Goal: Task Accomplishment & Management: Manage account settings

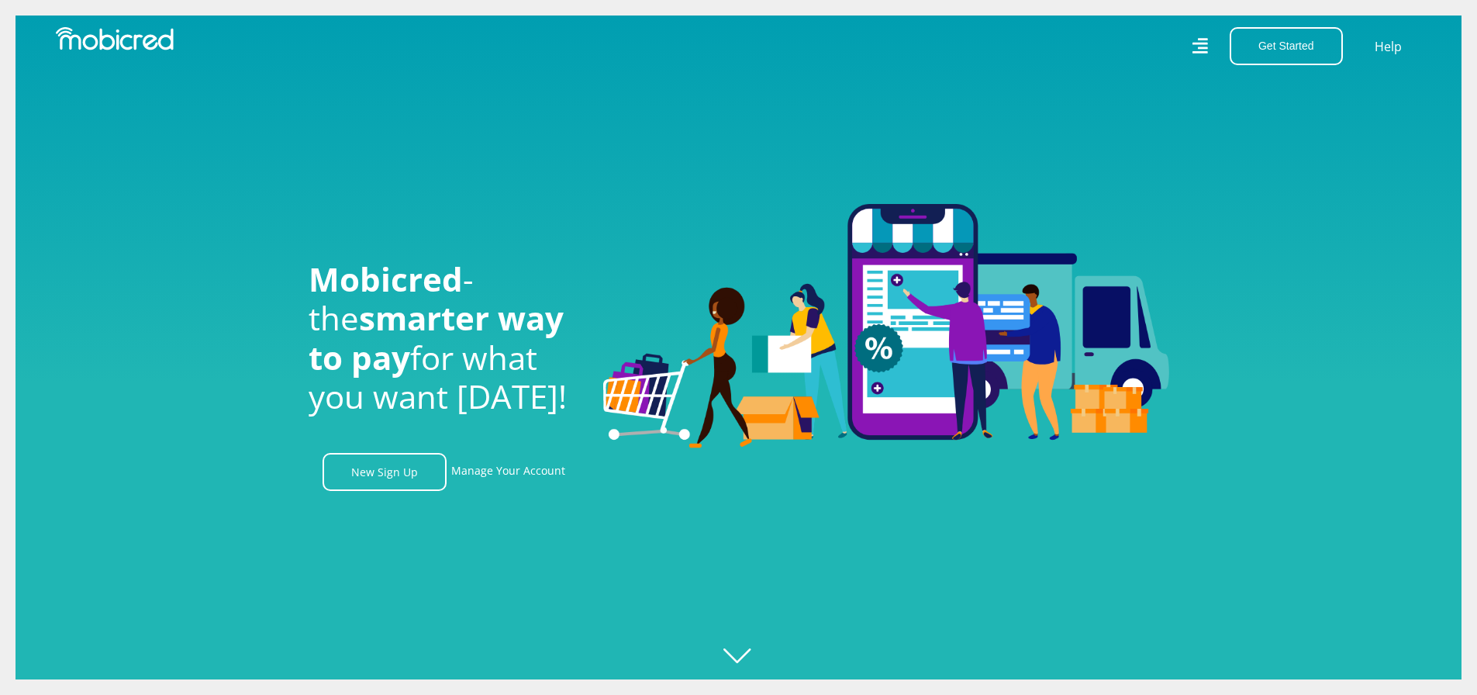
scroll to position [0, 1105]
click at [503, 471] on link "Manage Your Account" at bounding box center [508, 472] width 114 height 38
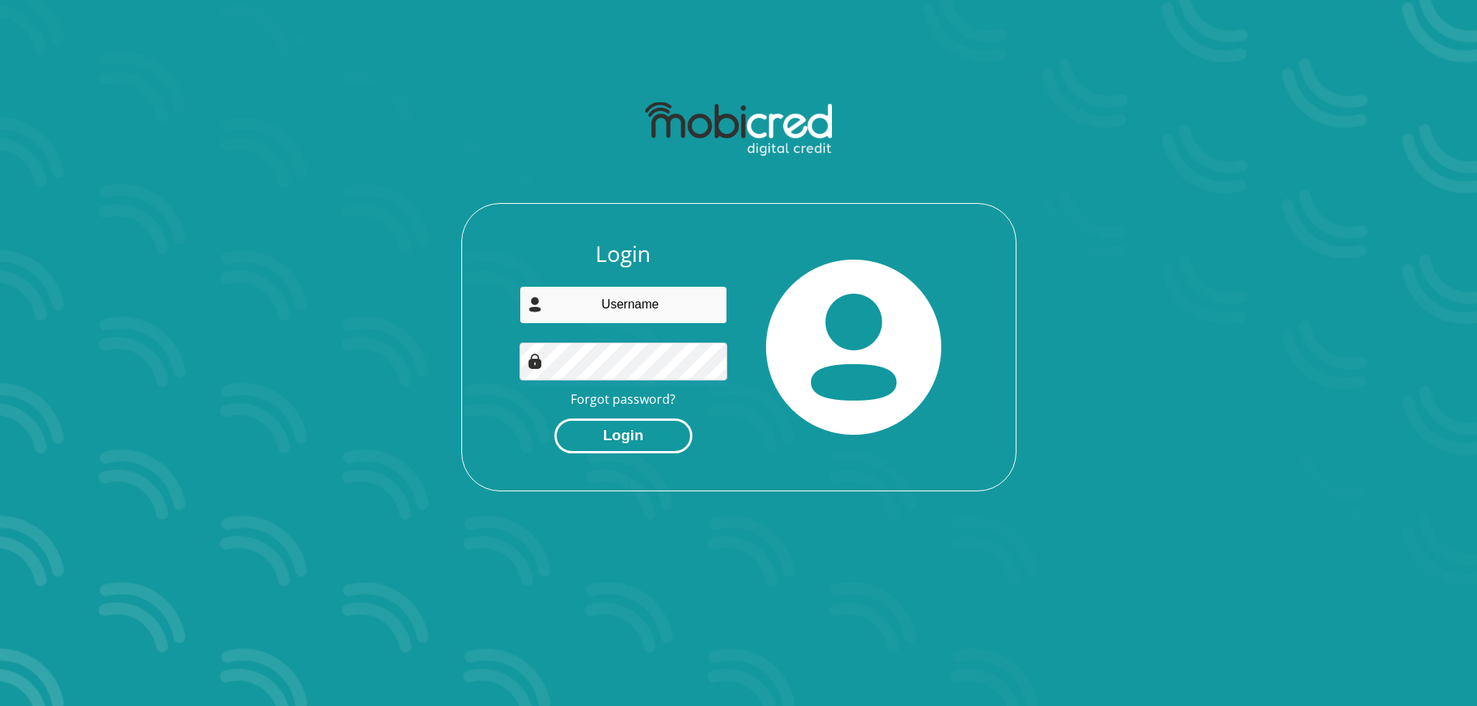
type input "winnettevn16@gmail.com"
click at [618, 436] on button "Login" at bounding box center [623, 436] width 138 height 35
